Goal: Find specific page/section: Find specific page/section

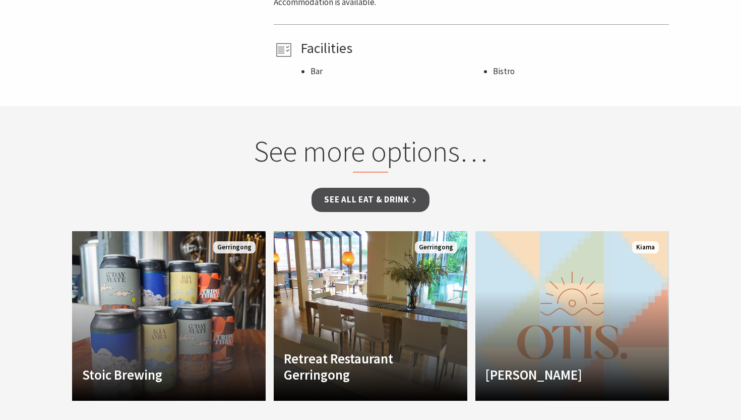
scroll to position [599, 0]
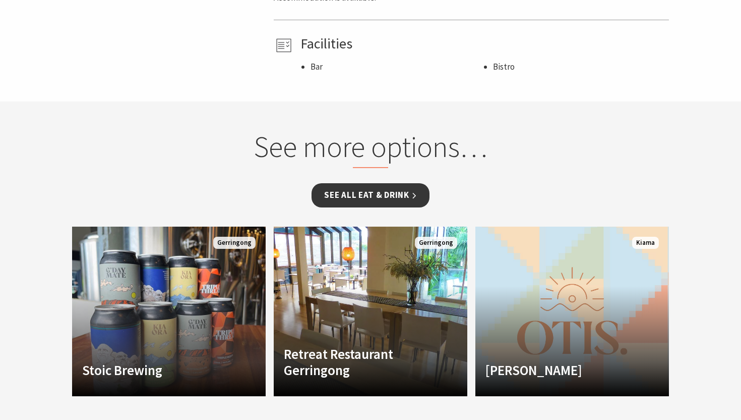
click at [386, 197] on link "See all Eat & Drink" at bounding box center [371, 195] width 118 height 24
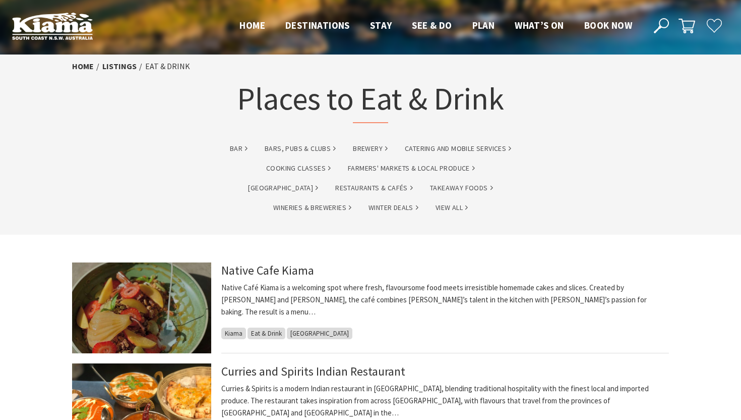
click at [659, 23] on use at bounding box center [661, 25] width 15 height 15
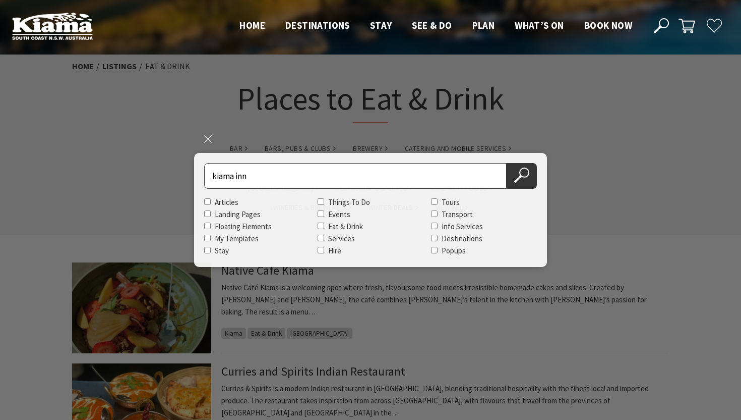
type input "kiama inn"
click at [507, 163] on button "Search Now" at bounding box center [522, 176] width 30 height 26
